Goal: Check status: Check status

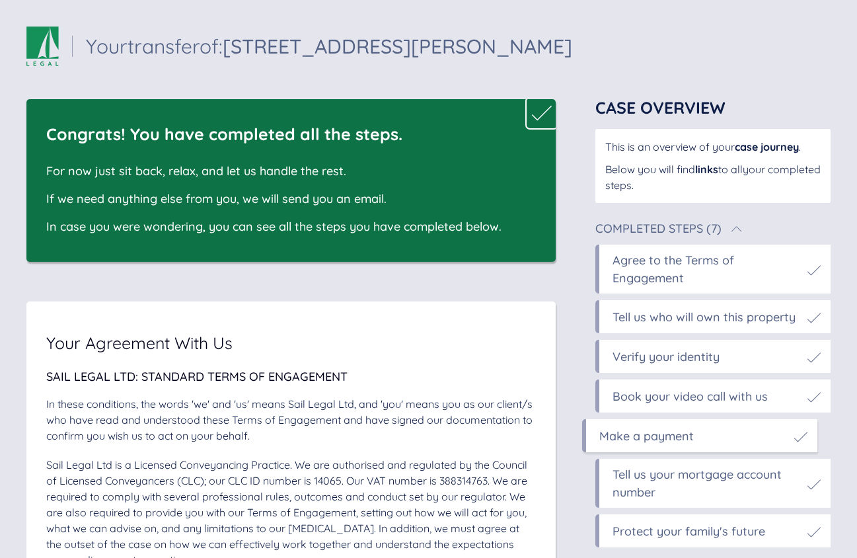
scroll to position [6523, 0]
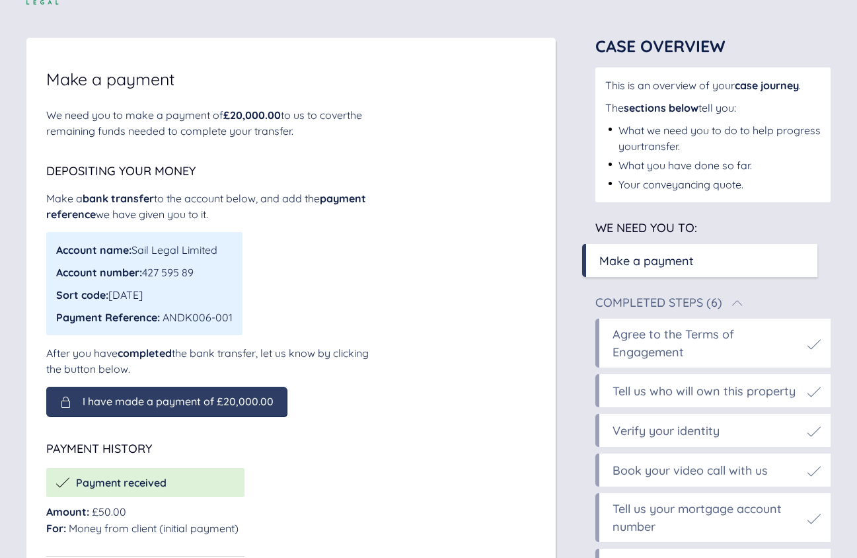
scroll to position [61, 0]
click at [233, 411] on div "I have made a payment of £20,000.00" at bounding box center [166, 402] width 241 height 30
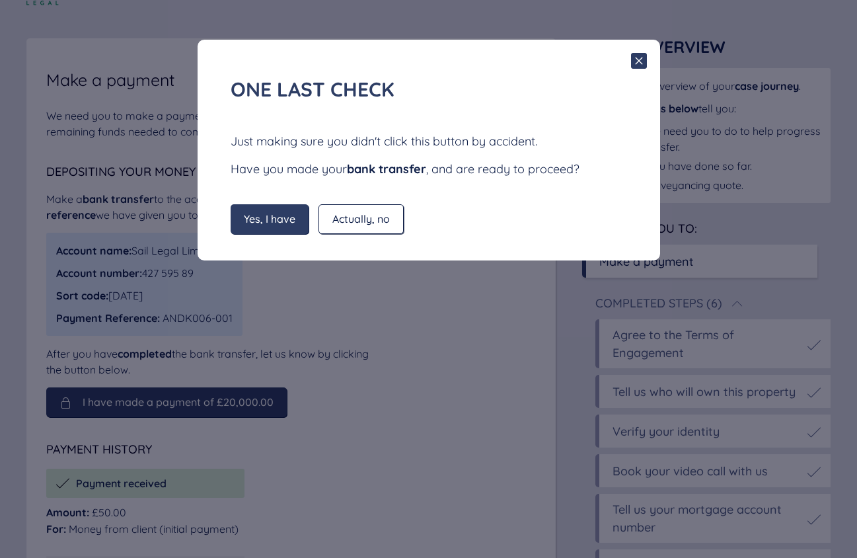
click at [260, 221] on span "Yes, I have" at bounding box center [270, 219] width 52 height 12
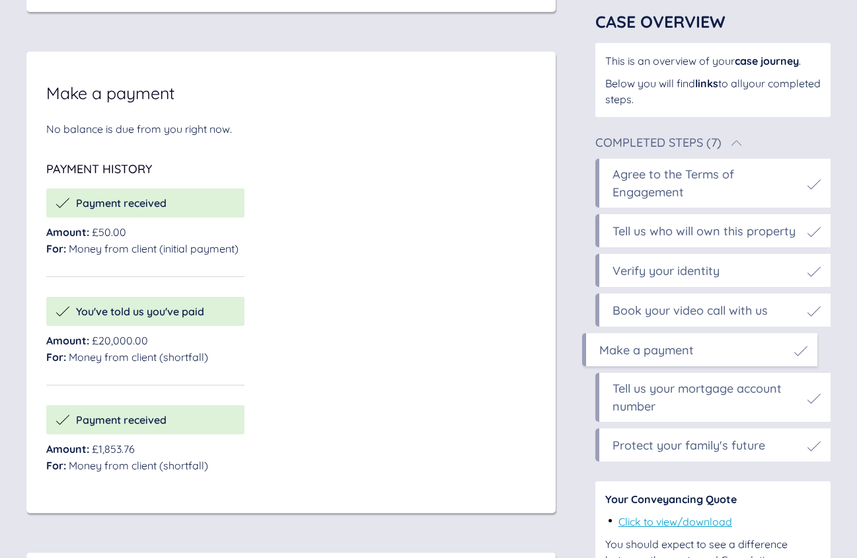
scroll to position [6533, 0]
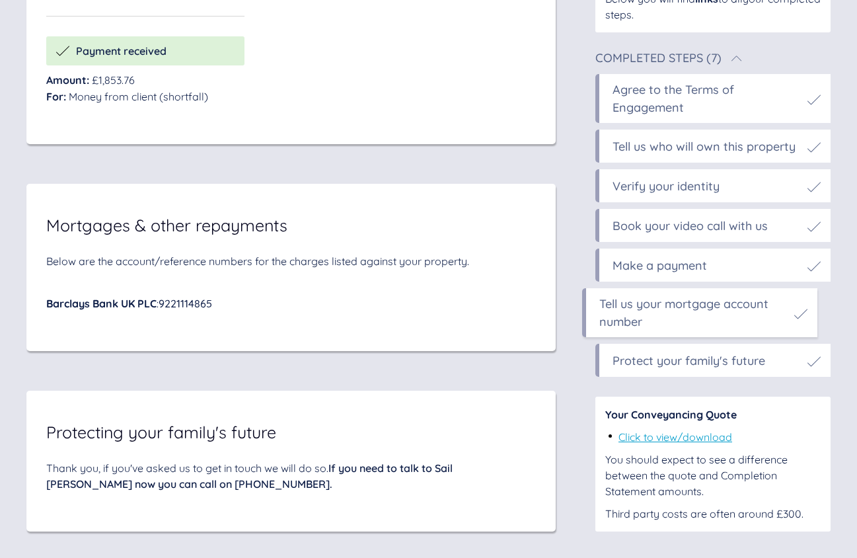
scroll to position [6900, 0]
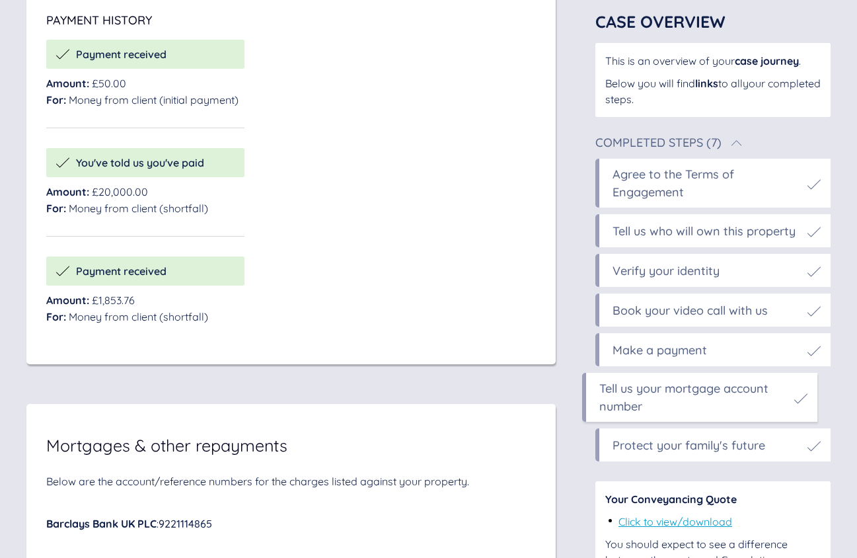
scroll to position [6520, 0]
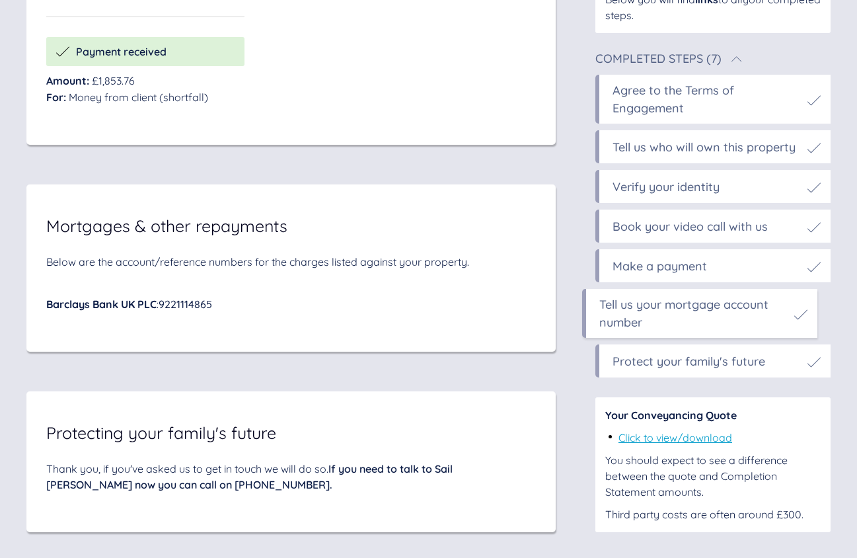
scroll to position [6902, 0]
